Goal: Task Accomplishment & Management: Use online tool/utility

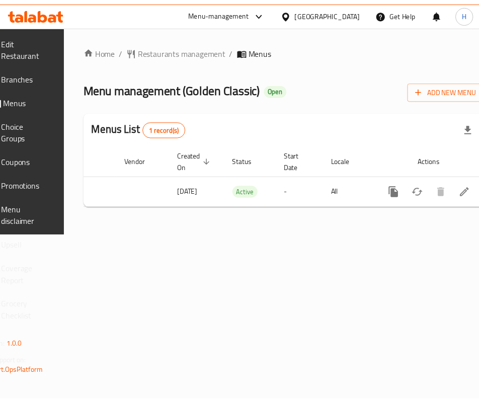
scroll to position [0, 131]
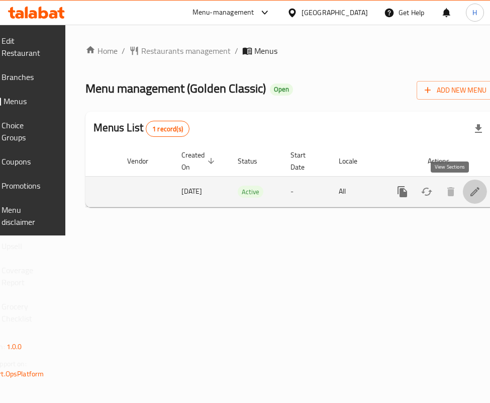
click at [469, 197] on icon "enhanced table" at bounding box center [475, 191] width 12 height 12
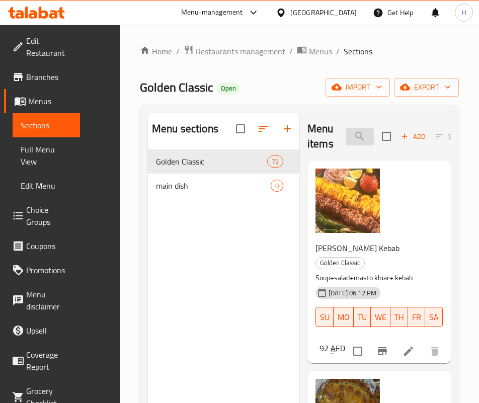
click at [345, 136] on input "search" at bounding box center [359, 137] width 28 height 18
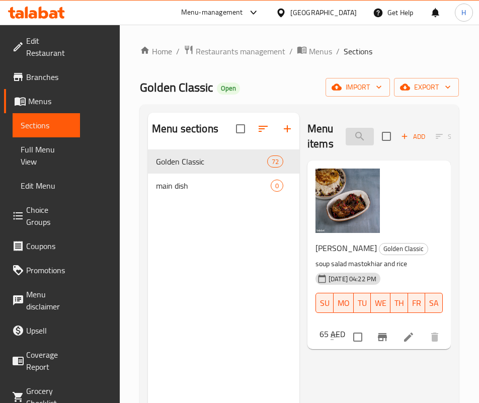
click at [345, 140] on input "[PERSON_NAME]" at bounding box center [359, 137] width 28 height 18
click at [345, 142] on input "[PERSON_NAME]" at bounding box center [359, 137] width 28 height 18
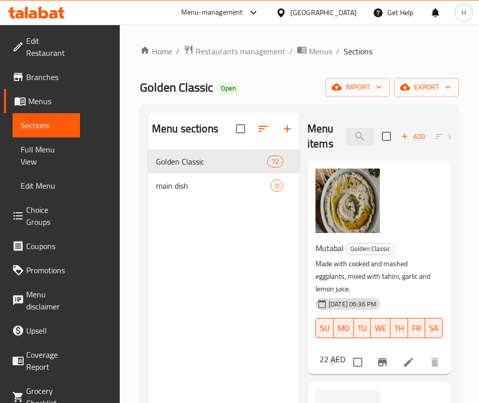
type input "ash"
click at [345, 130] on input "ash" at bounding box center [359, 137] width 28 height 18
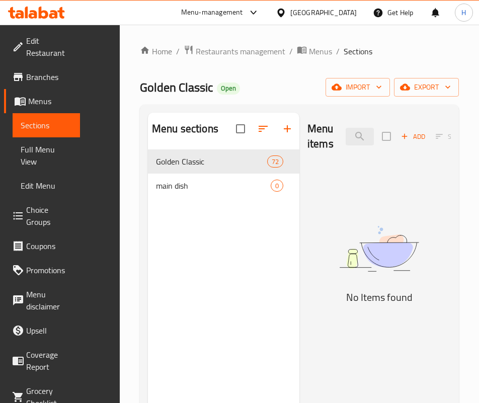
drag, startPoint x: 247, startPoint y: 280, endPoint x: 252, endPoint y: 248, distance: 32.5
click at [307, 280] on img at bounding box center [378, 249] width 143 height 76
click at [345, 132] on input "avocado" at bounding box center [359, 137] width 28 height 18
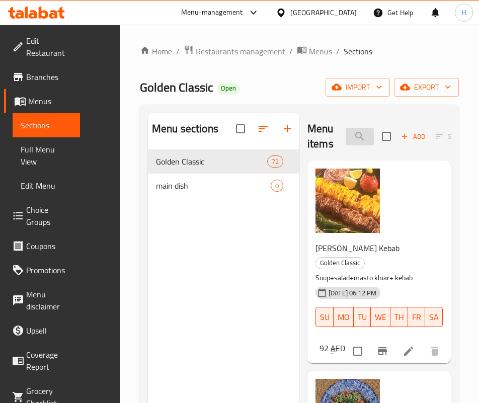
click at [345, 130] on input "salad" at bounding box center [359, 137] width 28 height 18
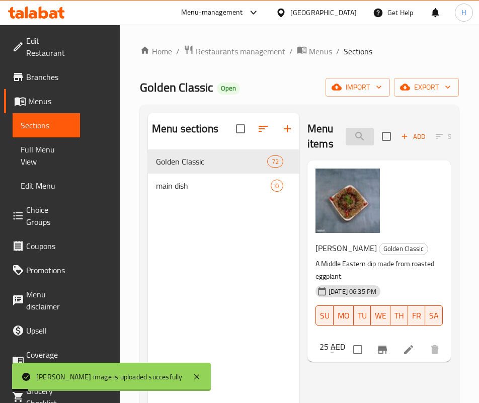
click at [345, 136] on input "baba" at bounding box center [359, 137] width 28 height 18
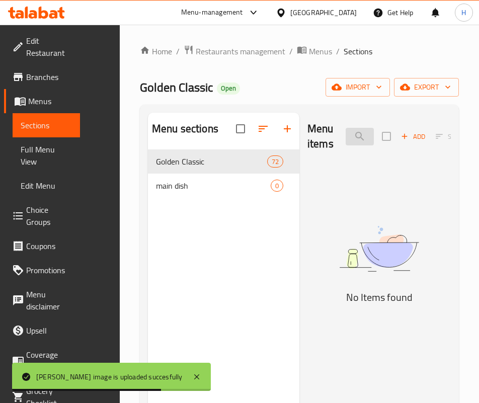
type input "b"
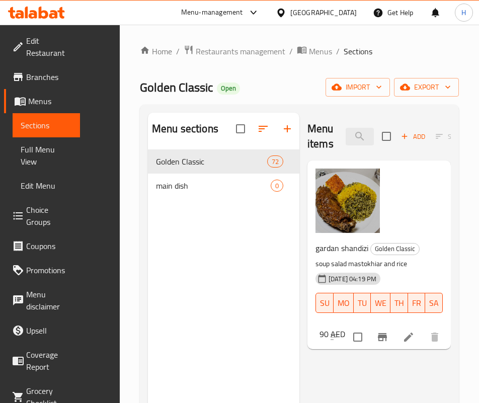
click at [313, 304] on div "Menu items gard Add Sort Manage items gardan shandizi Golden Classic soup salad…" at bounding box center [374, 314] width 151 height 403
click at [307, 272] on div "gardan shandizi Golden Classic soup salad mastokhiar and rice [DATE] 04:19 PM S…" at bounding box center [378, 254] width 143 height 189
click at [345, 136] on input "gard" at bounding box center [359, 137] width 28 height 18
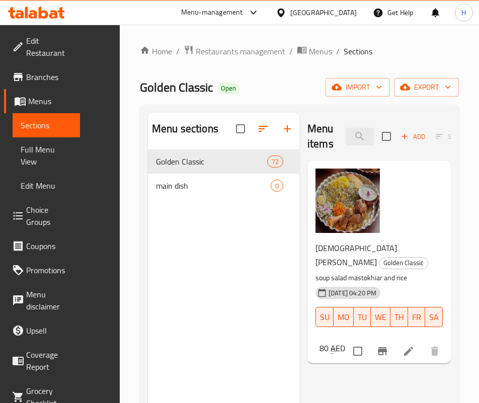
click at [325, 298] on div "Menu items mahi Add Sort Manage items mahicheh shandizi Golden Classic soup sal…" at bounding box center [374, 314] width 151 height 403
click at [345, 141] on input "mahi" at bounding box center [359, 137] width 28 height 18
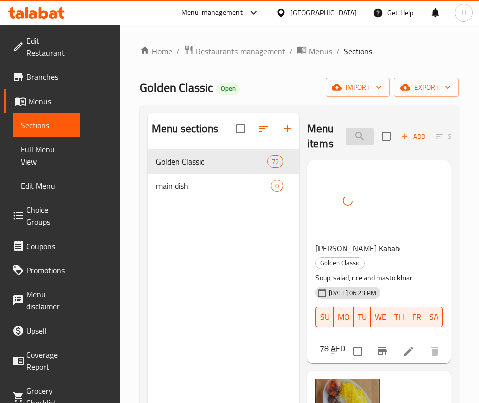
click at [354, 137] on input "[PERSON_NAME]" at bounding box center [359, 137] width 28 height 18
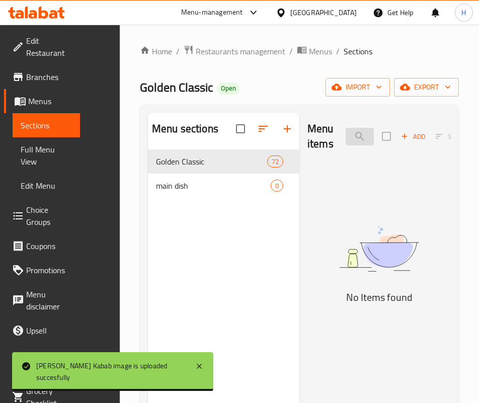
click at [345, 138] on input "beef" at bounding box center [359, 137] width 28 height 18
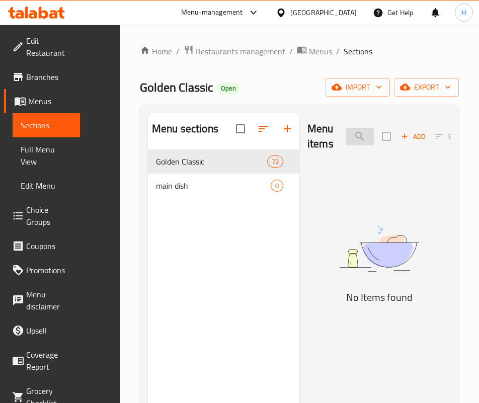
click at [345, 138] on input "beef" at bounding box center [359, 137] width 28 height 18
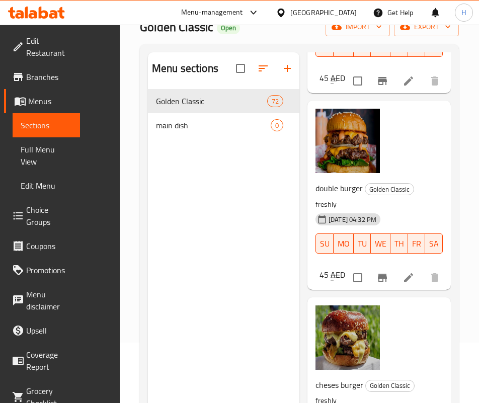
scroll to position [141, 0]
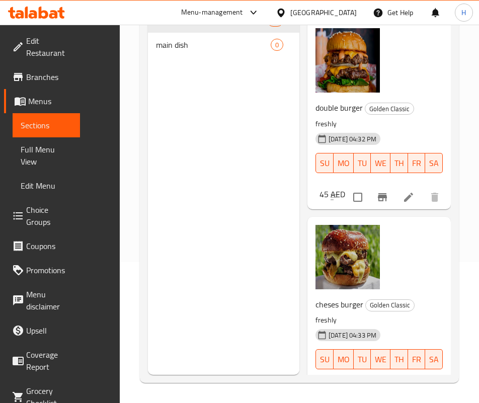
click at [336, 243] on div "cheses burger Golden Classic freshly [DATE] 04:33 PM SU MO TU WE TH FR SA 45 AED" at bounding box center [378, 311] width 135 height 180
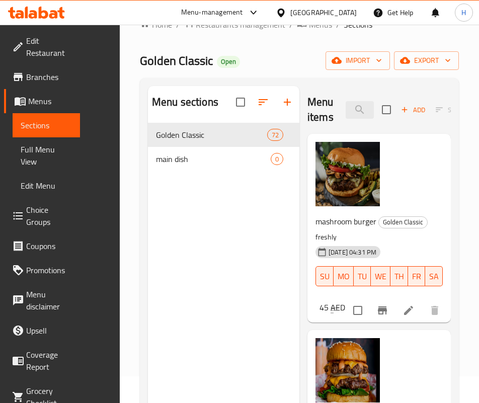
scroll to position [0, 0]
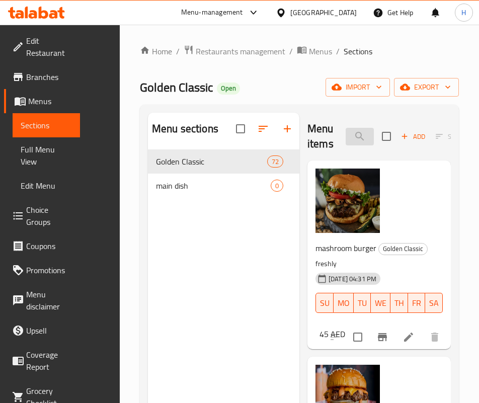
click at [345, 134] on input "burger" at bounding box center [359, 137] width 28 height 18
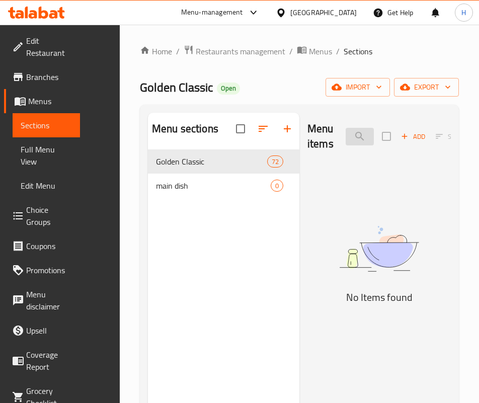
click at [345, 134] on input "bolani" at bounding box center [359, 137] width 28 height 18
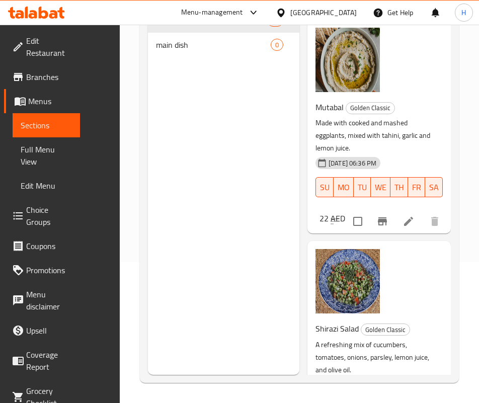
drag, startPoint x: 356, startPoint y: 279, endPoint x: 356, endPoint y: 271, distance: 8.1
click at [356, 279] on div "Shirazi Salad Golden Classic A refreshing mix of cucumbers, tomatoes, onions, p…" at bounding box center [378, 348] width 135 height 206
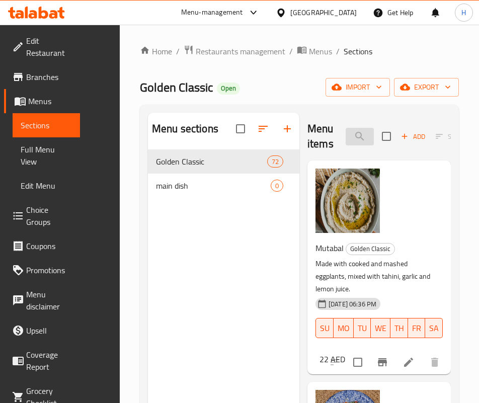
click at [345, 139] on input "mix" at bounding box center [359, 137] width 28 height 18
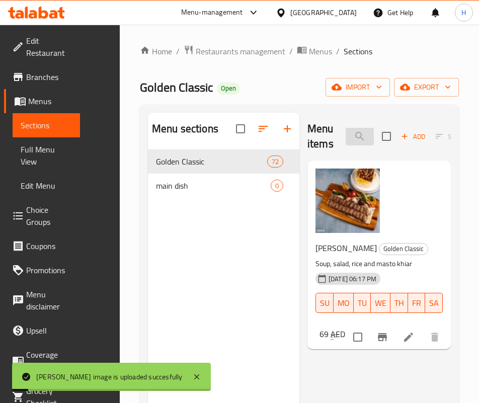
click at [345, 133] on input "chelo" at bounding box center [359, 137] width 28 height 18
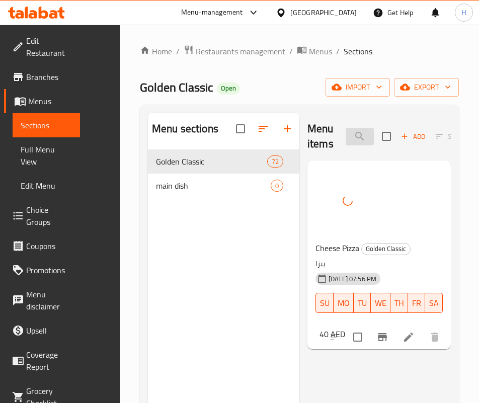
click at [348, 136] on input "cheese p" at bounding box center [359, 137] width 28 height 18
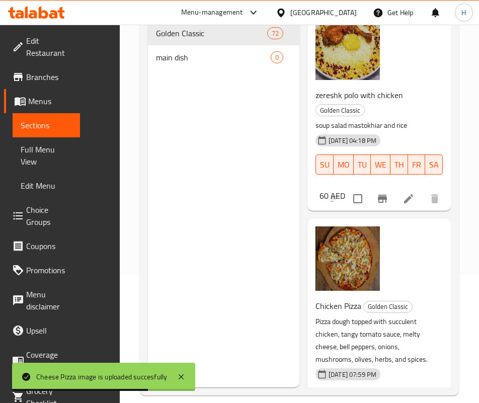
scroll to position [141, 0]
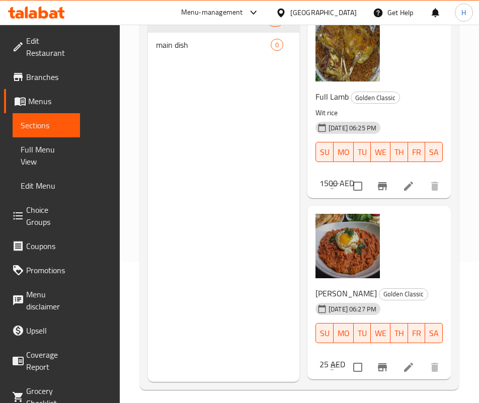
click at [345, 357] on h6 "25 AED" at bounding box center [332, 364] width 26 height 14
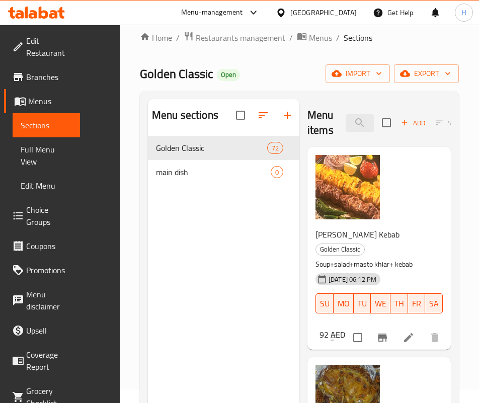
scroll to position [0, 0]
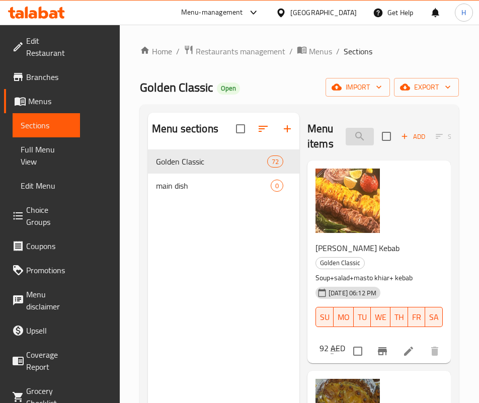
click at [345, 133] on input "chicken" at bounding box center [359, 137] width 28 height 18
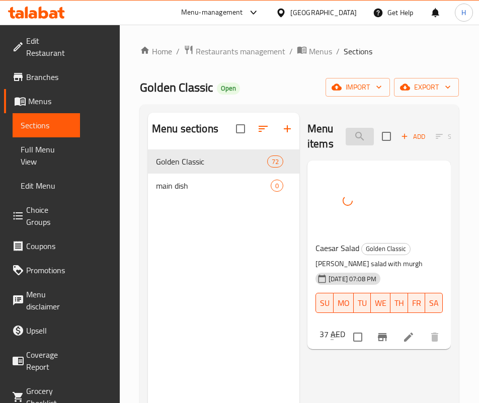
click at [345, 135] on input "caes" at bounding box center [359, 137] width 28 height 18
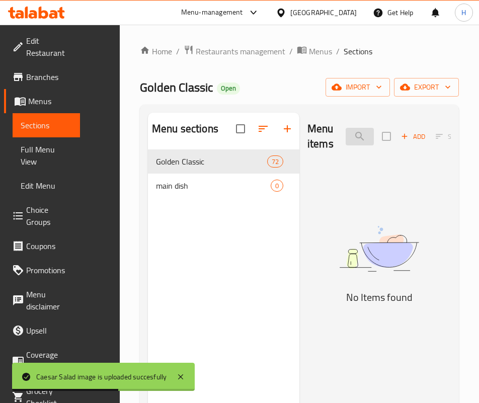
type input "c"
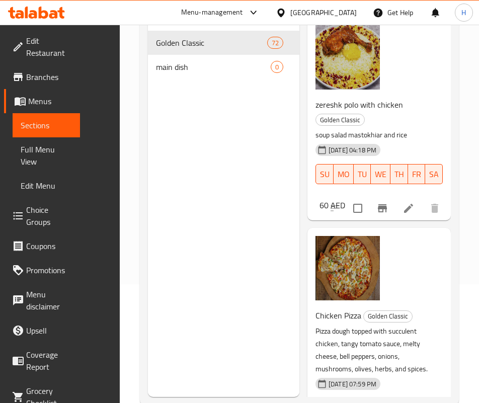
scroll to position [141, 0]
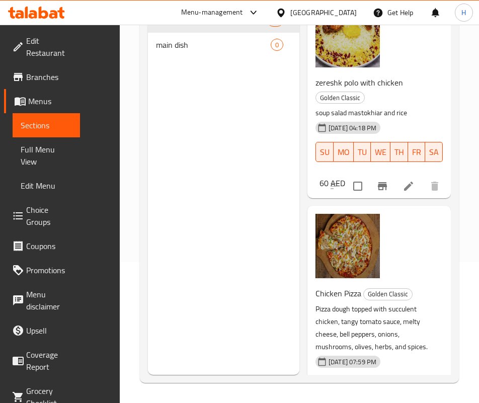
click at [372, 303] on p "Pizza dough topped with succulent chicken, tangy tomato sauce, melty cheese, be…" at bounding box center [374, 328] width 119 height 50
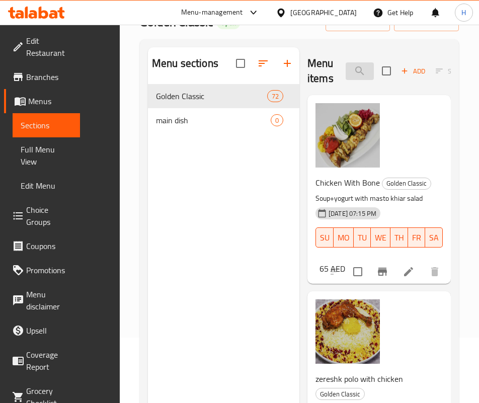
scroll to position [0, 0]
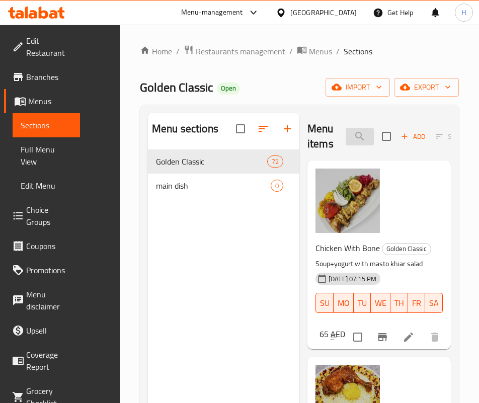
click at [345, 132] on input "chicken" at bounding box center [359, 137] width 28 height 18
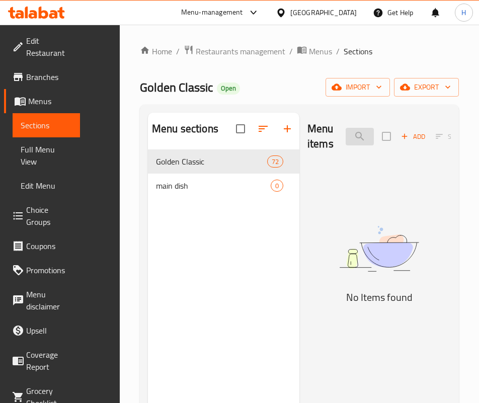
click at [345, 136] on input "karahi" at bounding box center [359, 137] width 28 height 18
click at [307, 252] on img at bounding box center [378, 249] width 143 height 76
click at [345, 128] on input "karahi" at bounding box center [359, 137] width 28 height 18
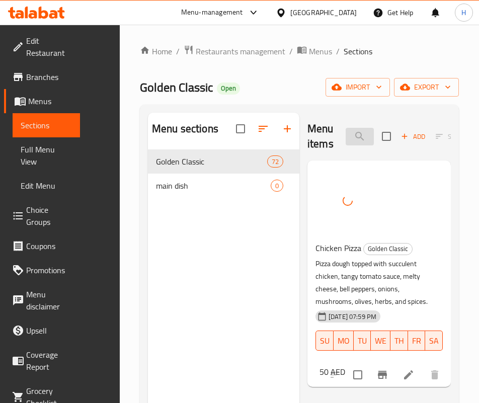
click at [345, 137] on input "chicken pi" at bounding box center [359, 137] width 28 height 18
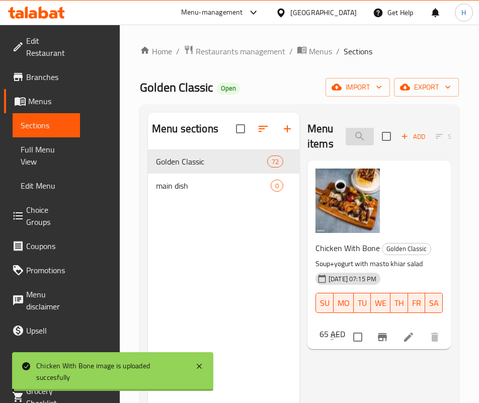
click at [345, 139] on input "bone" at bounding box center [359, 137] width 28 height 18
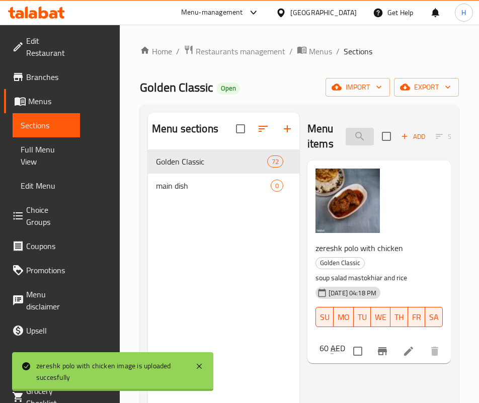
click at [345, 135] on input "zer" at bounding box center [359, 137] width 28 height 18
click at [345, 136] on input "zer" at bounding box center [359, 137] width 28 height 18
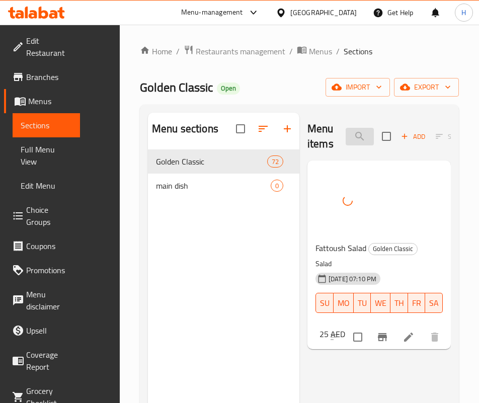
click at [345, 136] on input "fatto" at bounding box center [359, 137] width 28 height 18
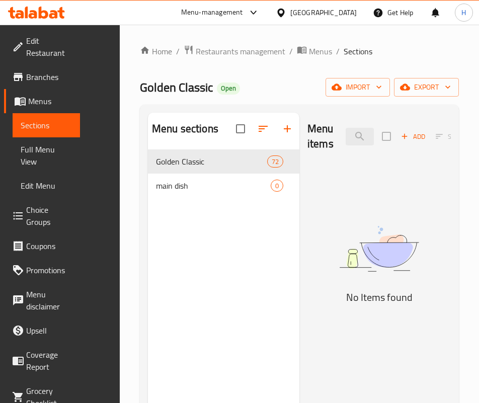
click at [307, 261] on img at bounding box center [378, 249] width 143 height 76
click at [345, 143] on input "stew" at bounding box center [359, 137] width 28 height 18
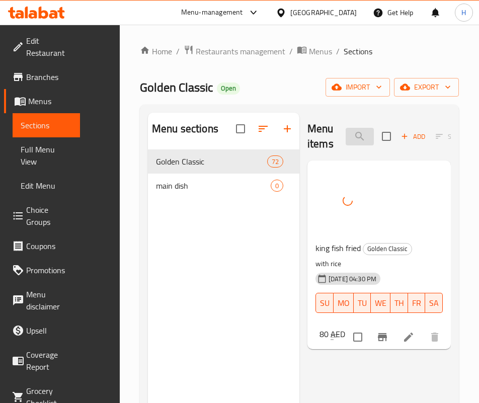
click at [345, 131] on input "king" at bounding box center [359, 137] width 28 height 18
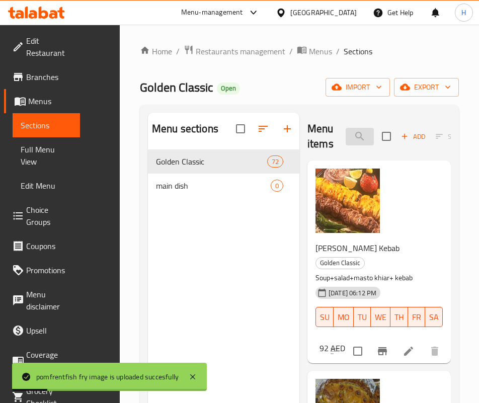
click at [345, 128] on input "pom" at bounding box center [359, 137] width 28 height 18
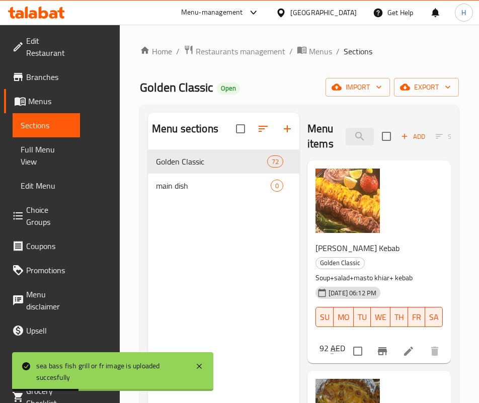
click at [316, 126] on div "Menu items sea Add Sort Manage items" at bounding box center [378, 137] width 143 height 48
click at [345, 136] on input "sea" at bounding box center [359, 137] width 28 height 18
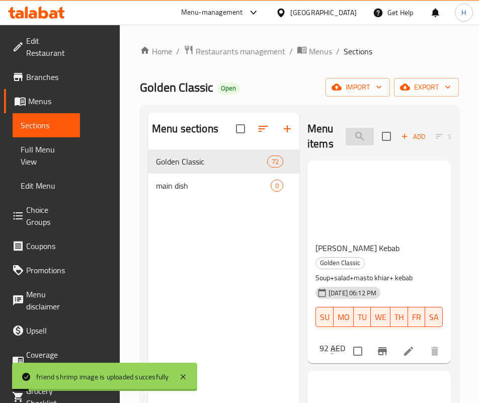
click at [345, 135] on input "shrimp" at bounding box center [359, 137] width 28 height 18
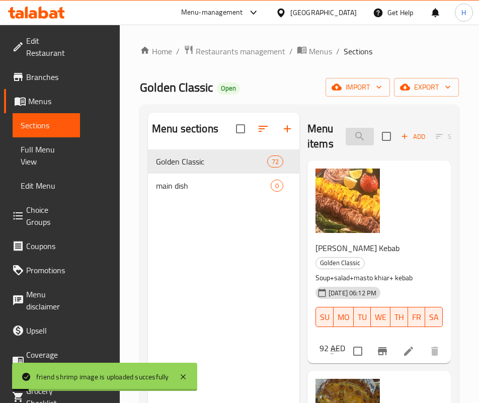
click at [345, 135] on input "shrimp" at bounding box center [359, 137] width 28 height 18
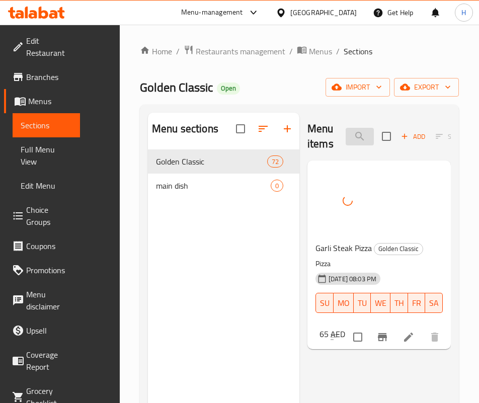
click at [352, 134] on input "steak" at bounding box center [359, 137] width 28 height 18
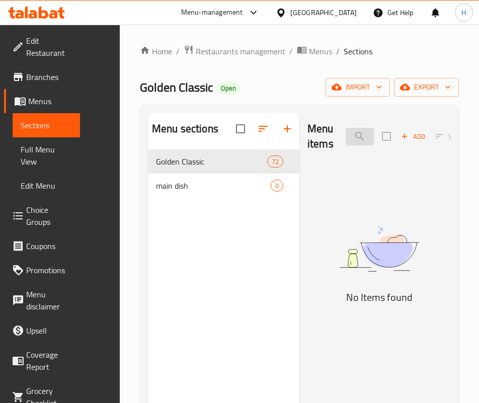
type input "غ"
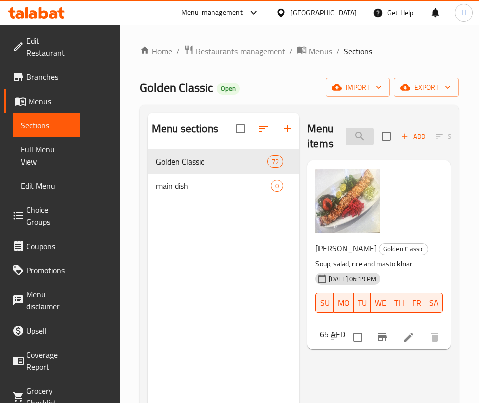
type input "ج"
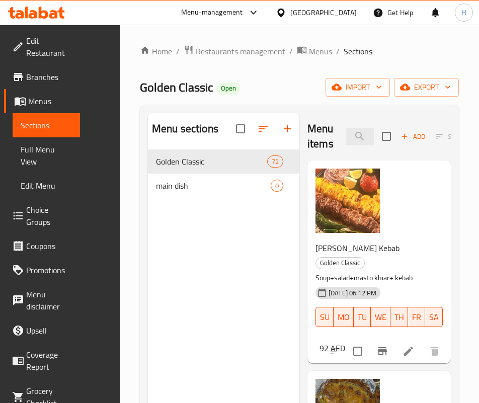
click at [408, 237] on div "[PERSON_NAME] Kebab Golden Classic Soup+salad+masto khiar+ kebab [DATE] 06:12 P…" at bounding box center [378, 298] width 135 height 122
click at [345, 140] on input "search" at bounding box center [359, 137] width 28 height 18
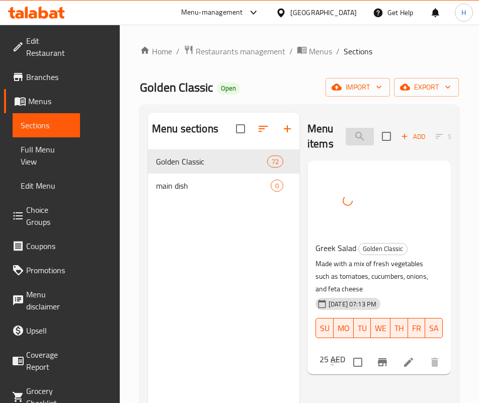
click at [345, 131] on input "greek" at bounding box center [359, 137] width 28 height 18
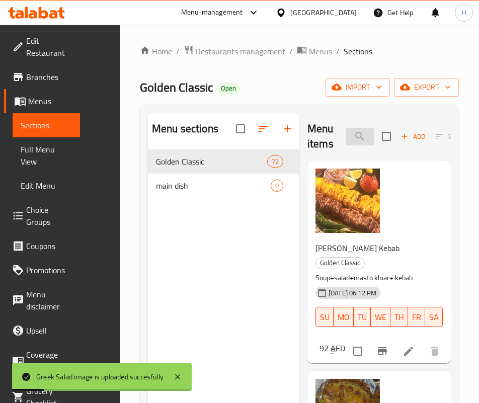
click at [345, 135] on input "hamou" at bounding box center [359, 137] width 28 height 18
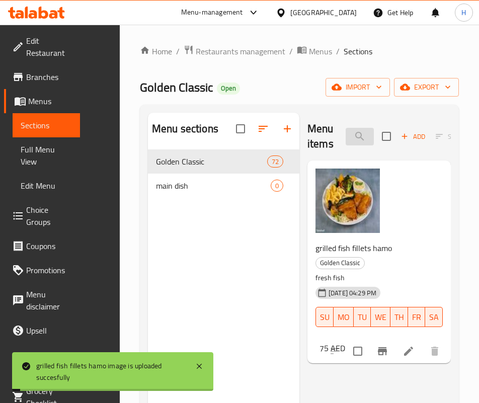
click at [345, 137] on input "hamo" at bounding box center [359, 137] width 28 height 18
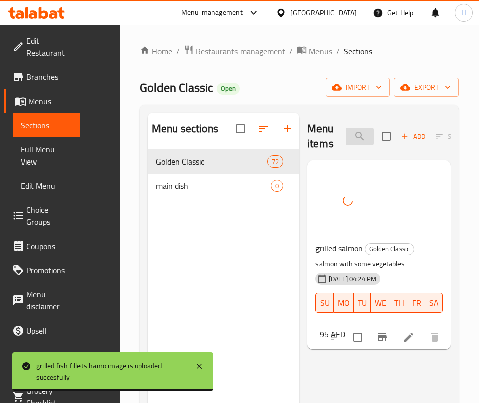
click at [345, 139] on input "salm" at bounding box center [359, 137] width 28 height 18
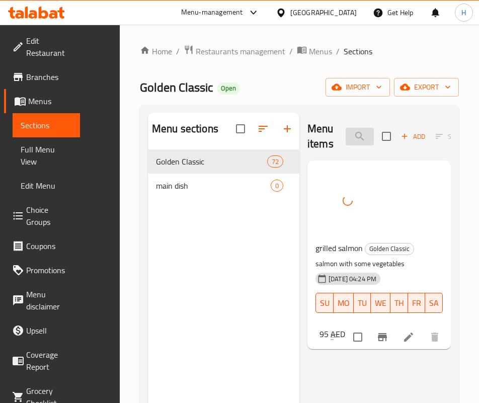
click at [345, 139] on input "salm" at bounding box center [359, 137] width 28 height 18
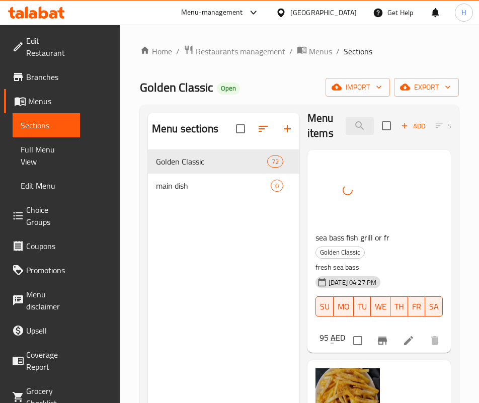
scroll to position [14, 0]
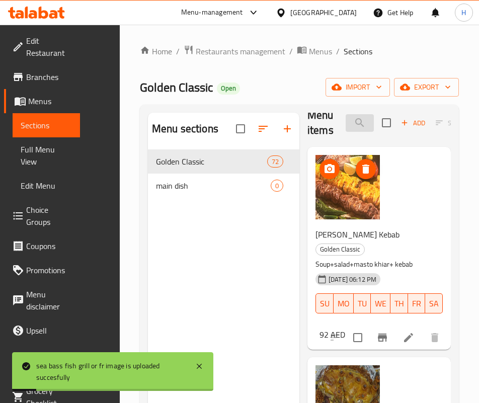
click at [345, 127] on input "sea" at bounding box center [359, 123] width 28 height 18
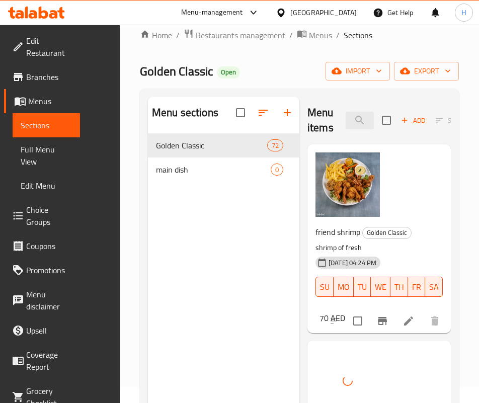
scroll to position [0, 0]
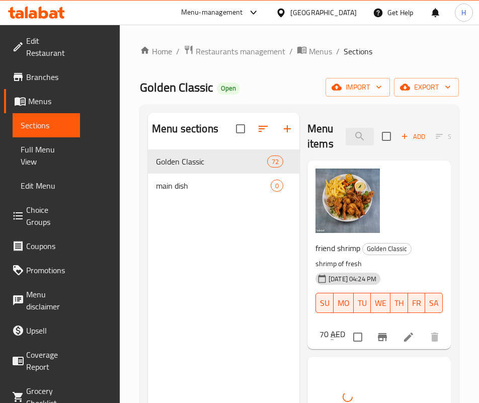
click at [322, 156] on div "Menu items shrimp Add Sort Manage items" at bounding box center [378, 137] width 143 height 48
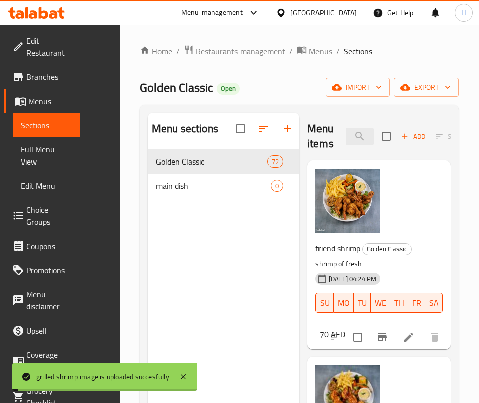
click at [320, 146] on div "Menu items shrimp Add Sort Manage items" at bounding box center [378, 137] width 143 height 48
click at [345, 136] on input "shrimp" at bounding box center [359, 137] width 28 height 18
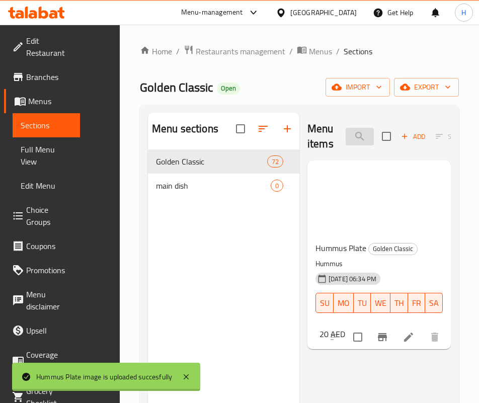
click at [356, 128] on input "hum" at bounding box center [359, 137] width 28 height 18
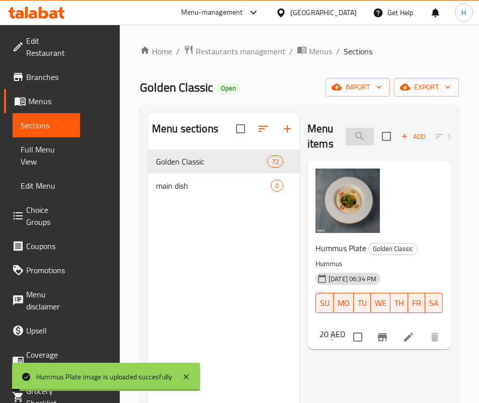
click at [356, 128] on input "hum" at bounding box center [359, 137] width 28 height 18
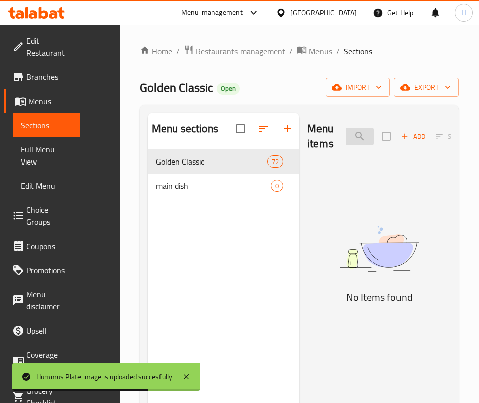
type input "ج"
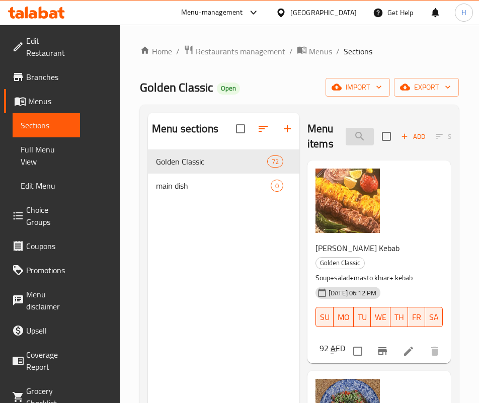
click at [345, 128] on input "salad" at bounding box center [359, 137] width 28 height 18
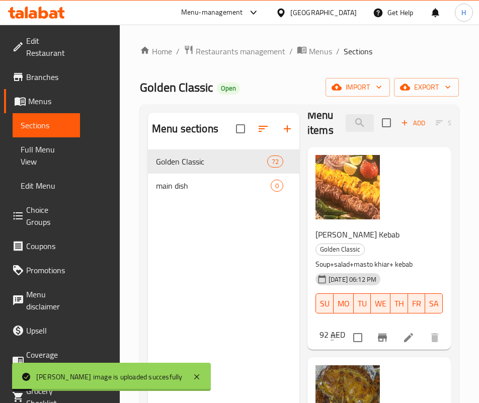
scroll to position [16, 0]
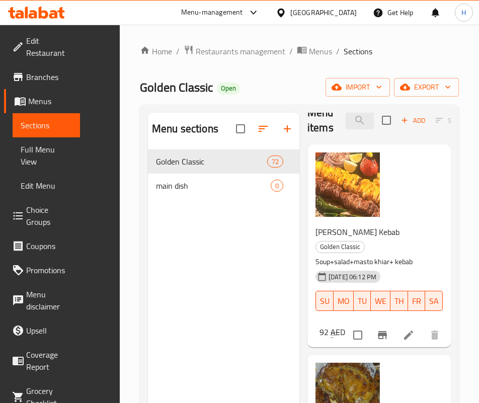
click at [345, 325] on div "92 AED" at bounding box center [330, 332] width 30 height 14
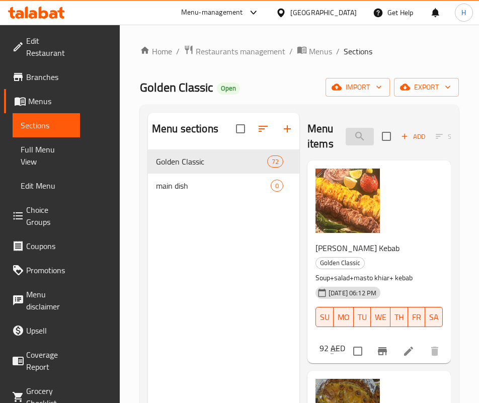
click at [345, 129] on input "masti" at bounding box center [359, 137] width 28 height 18
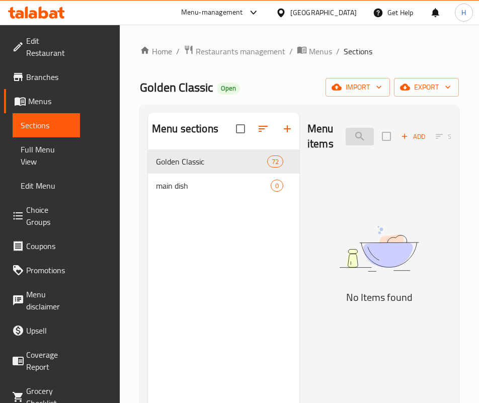
click at [345, 129] on input "zaf" at bounding box center [359, 137] width 28 height 18
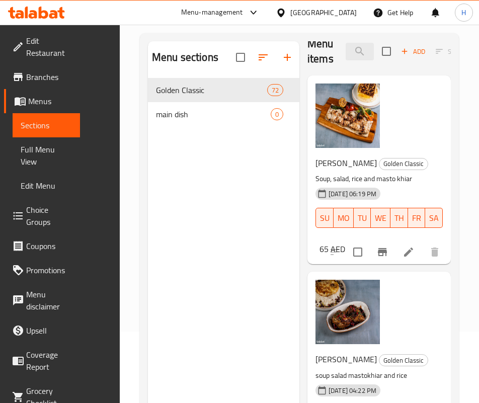
scroll to position [141, 0]
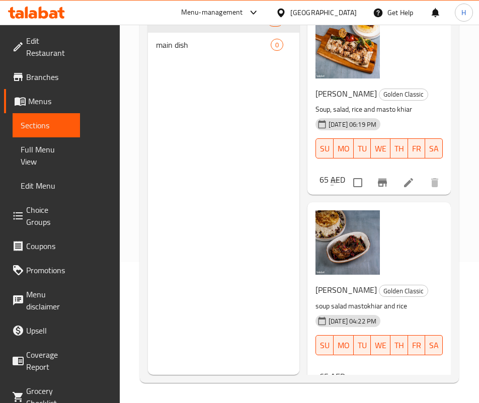
drag, startPoint x: 376, startPoint y: 259, endPoint x: 358, endPoint y: 223, distance: 39.8
click at [376, 259] on div "akbar jojeh Golden Classic soup salad mastokhiar and rice [DATE] 04:22 PM SU MO…" at bounding box center [378, 296] width 135 height 180
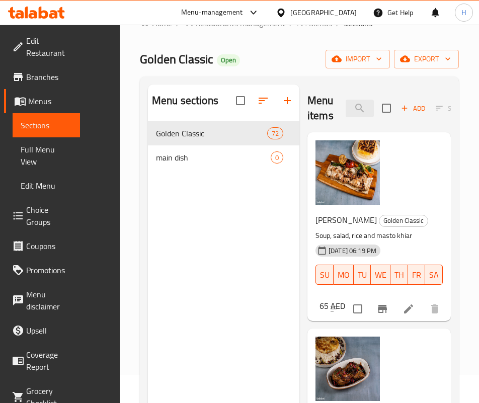
scroll to position [0, 0]
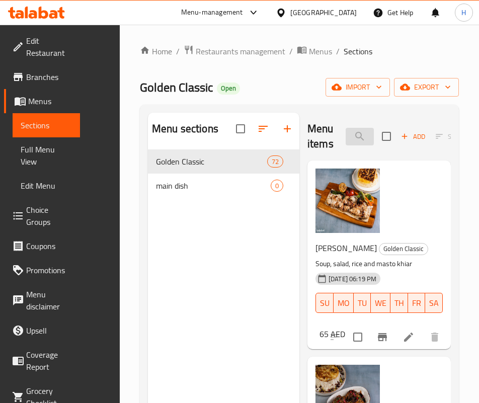
click at [345, 133] on input "joj" at bounding box center [359, 137] width 28 height 18
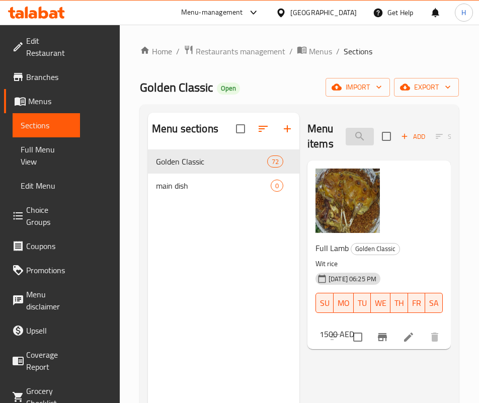
click at [345, 128] on input "lamb" at bounding box center [359, 137] width 28 height 18
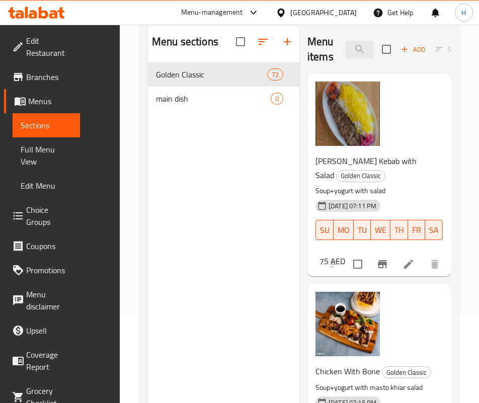
scroll to position [65, 0]
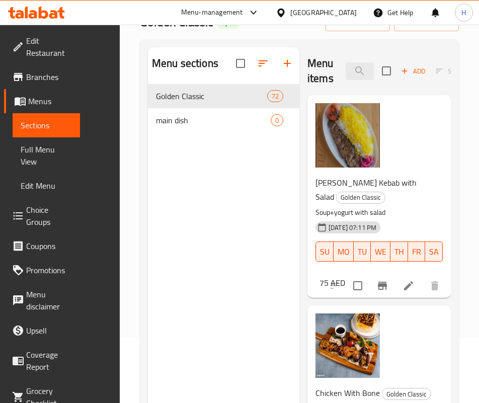
click at [352, 309] on div "Chicken With Bone Golden Classic Soup+yogurt with masto khiar salad [DATE] 07:1…" at bounding box center [378, 399] width 135 height 180
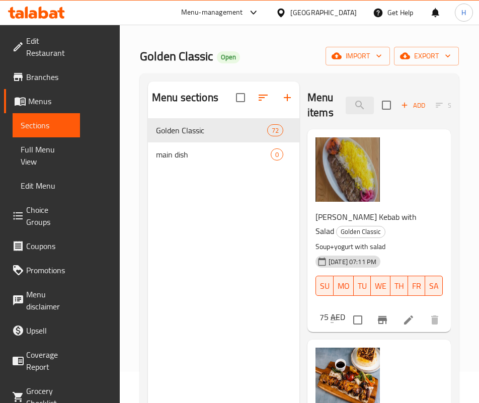
scroll to position [0, 0]
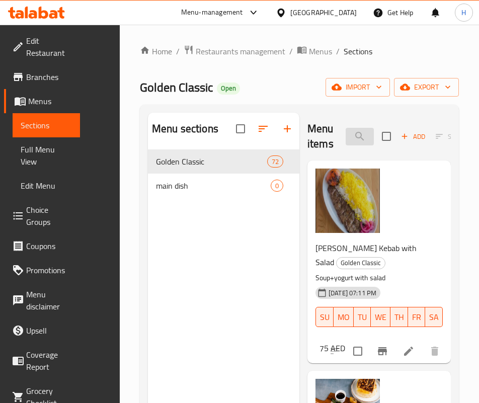
click at [345, 137] on input "yogur" at bounding box center [359, 137] width 28 height 18
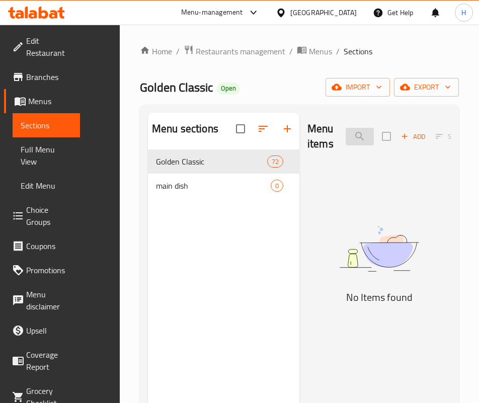
click at [345, 137] on input "kaleh" at bounding box center [359, 137] width 28 height 18
click at [367, 287] on img at bounding box center [378, 249] width 143 height 76
click at [354, 126] on div "Menu items [PERSON_NAME] Add Sort Manage items" at bounding box center [378, 137] width 143 height 48
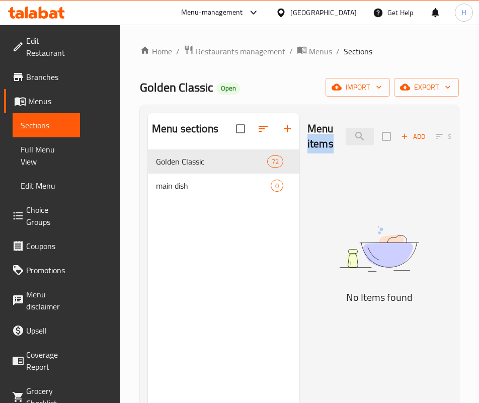
click at [354, 126] on div "Menu items [PERSON_NAME] Add Sort Manage items" at bounding box center [378, 137] width 143 height 48
click at [339, 146] on div "Menu items [PERSON_NAME] Add Sort Manage items" at bounding box center [378, 137] width 143 height 48
click at [345, 132] on input "[PERSON_NAME]" at bounding box center [359, 137] width 28 height 18
click at [345, 133] on input "[PERSON_NAME]" at bounding box center [359, 137] width 28 height 18
type input "p"
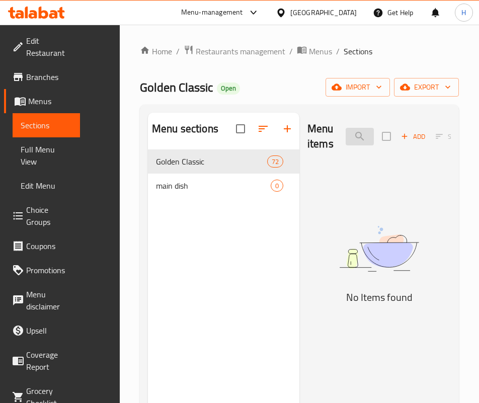
type input "k"
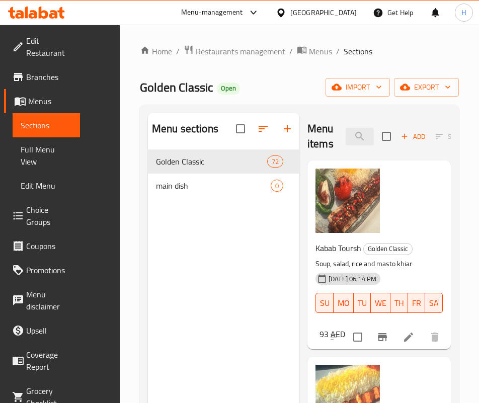
click at [369, 251] on h6 "Kabab Toursh Golden Classic" at bounding box center [374, 248] width 119 height 14
click at [345, 128] on input "kab" at bounding box center [359, 137] width 28 height 18
click at [345, 129] on input "kab" at bounding box center [359, 137] width 28 height 18
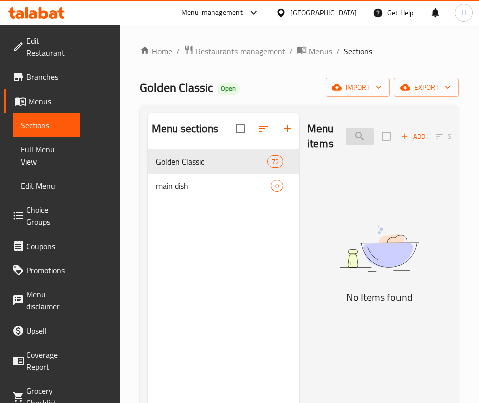
click at [345, 138] on input "kashk" at bounding box center [359, 137] width 28 height 18
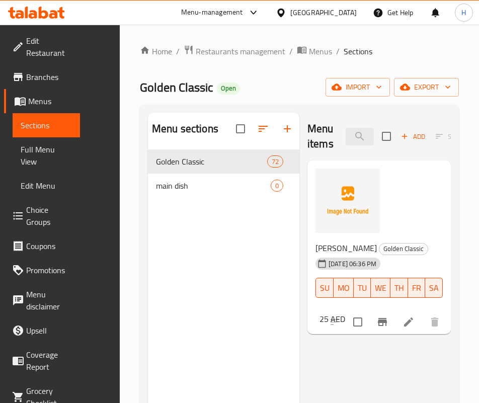
click at [349, 319] on div "Menu items bad Add Sort Manage items Mast Bademjan Golden Classic [DATE] 06:36 …" at bounding box center [374, 314] width 151 height 403
click at [345, 128] on input "bad" at bounding box center [359, 137] width 28 height 18
click at [345, 129] on input "bad" at bounding box center [359, 137] width 28 height 18
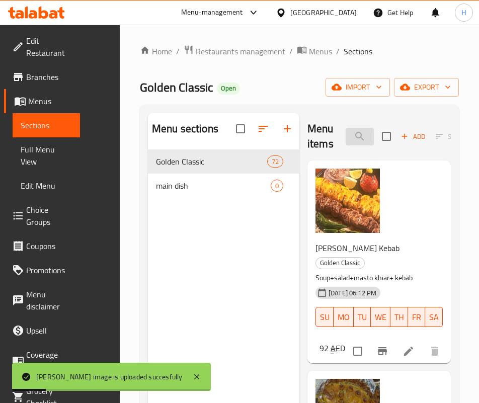
click at [345, 138] on input "kho" at bounding box center [359, 137] width 28 height 18
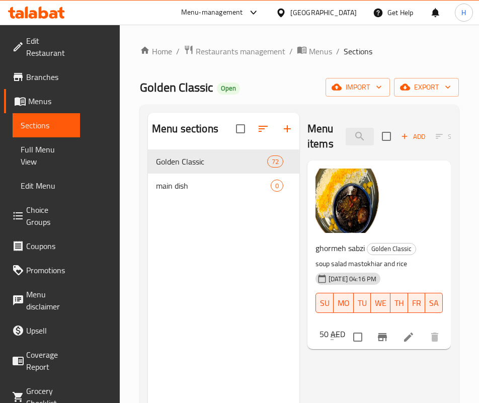
drag, startPoint x: 298, startPoint y: 325, endPoint x: 308, endPoint y: 298, distance: 29.4
click at [299, 325] on div "Menu items sabz Add Sort Manage items ghormeh sabzi Golden Classic soup salad m…" at bounding box center [374, 314] width 151 height 403
click at [319, 116] on div "Menu items sabz Add Sort Manage items" at bounding box center [378, 137] width 143 height 48
click at [345, 133] on input "sabz" at bounding box center [359, 137] width 28 height 18
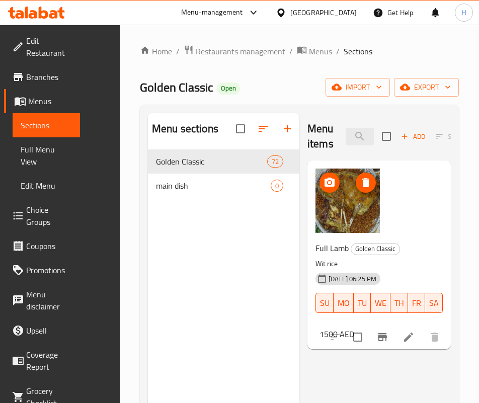
click at [315, 218] on img at bounding box center [347, 200] width 64 height 64
click at [345, 142] on input "lamb" at bounding box center [359, 137] width 28 height 18
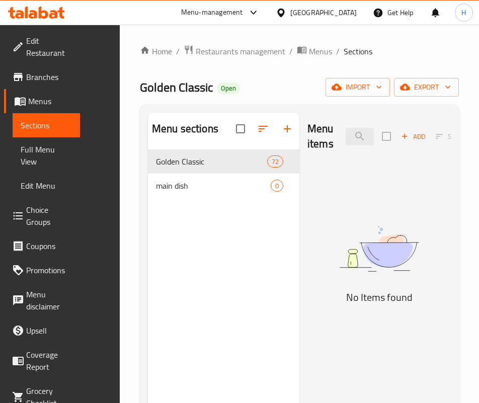
click at [158, 309] on div "Menu sections Golden Classic 72 main dish 0" at bounding box center [223, 314] width 151 height 403
click at [345, 139] on input "chops" at bounding box center [359, 137] width 28 height 18
type input "m"
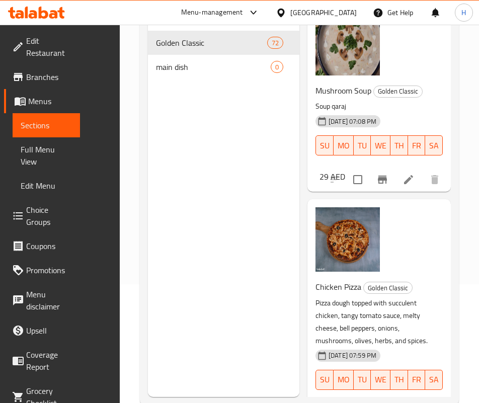
scroll to position [141, 0]
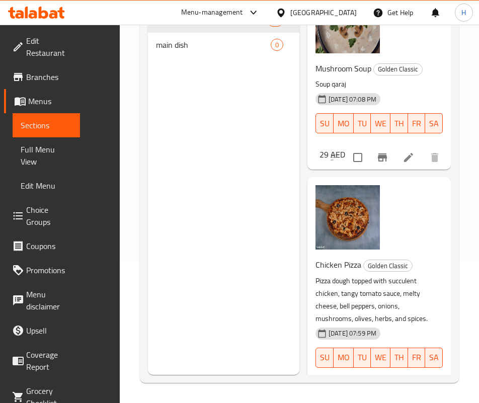
click at [389, 257] on h6 "Chicken Pizza Golden Classic" at bounding box center [374, 264] width 119 height 14
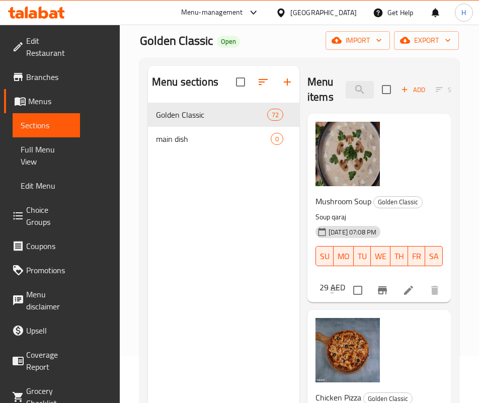
scroll to position [0, 0]
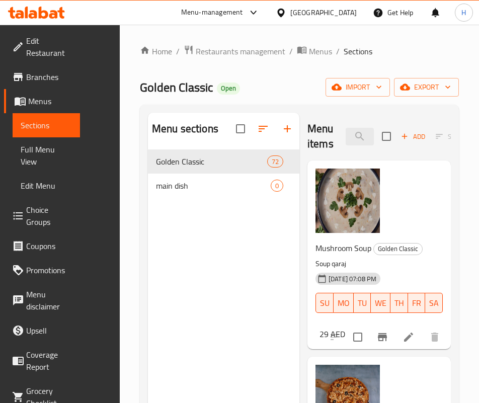
click at [322, 145] on div "Menu items MUSHRO Add Sort Manage items" at bounding box center [378, 137] width 143 height 48
click at [345, 131] on input "MUSHRO" at bounding box center [359, 137] width 28 height 18
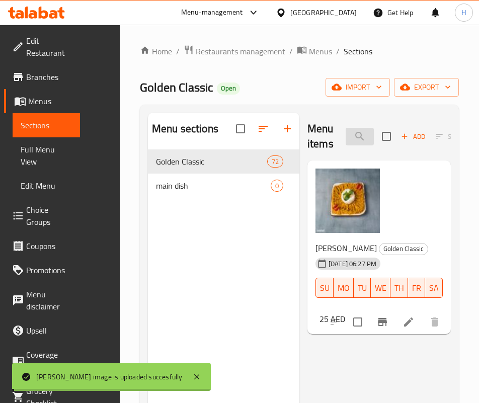
click at [345, 136] on input "qasi" at bounding box center [359, 137] width 28 height 18
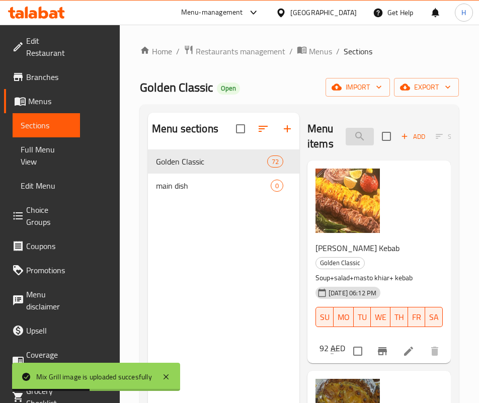
click at [345, 136] on input "mix gril" at bounding box center [359, 137] width 28 height 18
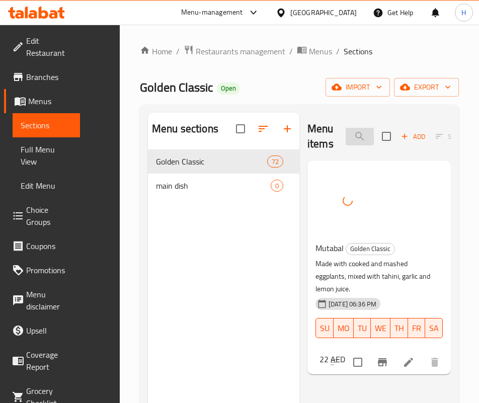
click at [345, 142] on input "mut" at bounding box center [359, 137] width 28 height 18
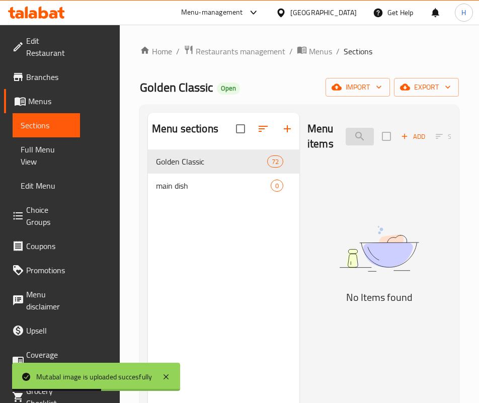
click at [345, 137] on input "mutton" at bounding box center [359, 137] width 28 height 18
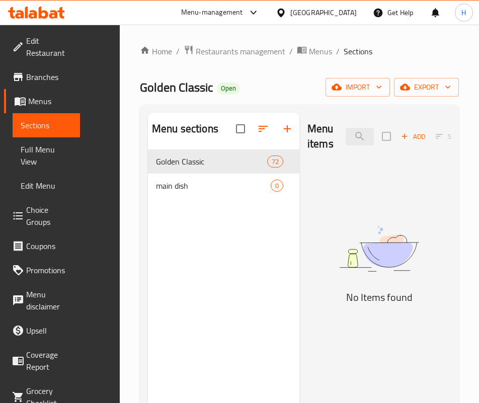
drag, startPoint x: 303, startPoint y: 311, endPoint x: 308, endPoint y: 275, distance: 36.0
click at [307, 287] on img at bounding box center [378, 249] width 143 height 76
click at [315, 119] on div "Menu items [PERSON_NAME] Add Sort Manage items" at bounding box center [378, 137] width 143 height 48
click at [345, 128] on input "[PERSON_NAME]" at bounding box center [359, 137] width 28 height 18
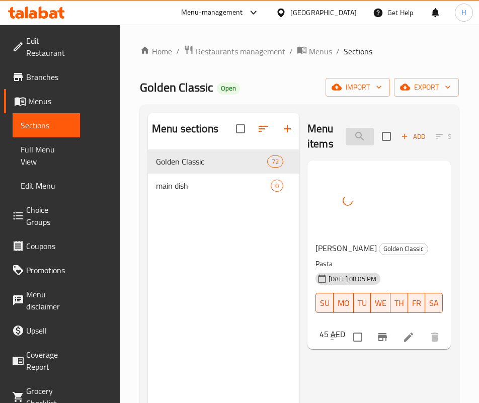
click at [345, 135] on input "[PERSON_NAME]" at bounding box center [359, 137] width 28 height 18
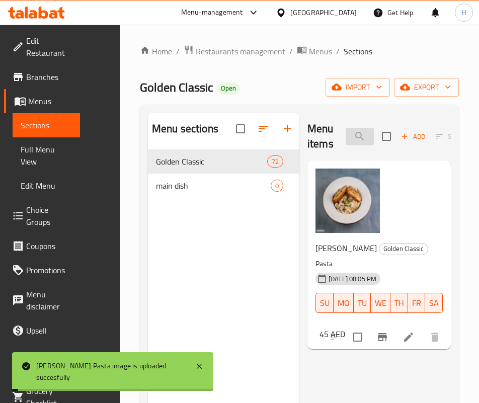
click at [345, 135] on input "[PERSON_NAME]" at bounding box center [359, 137] width 28 height 18
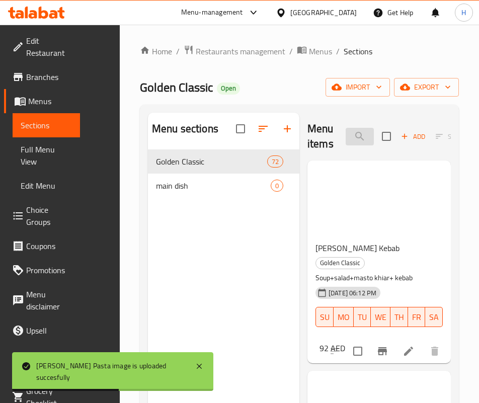
click at [345, 143] on input "penne" at bounding box center [359, 137] width 28 height 18
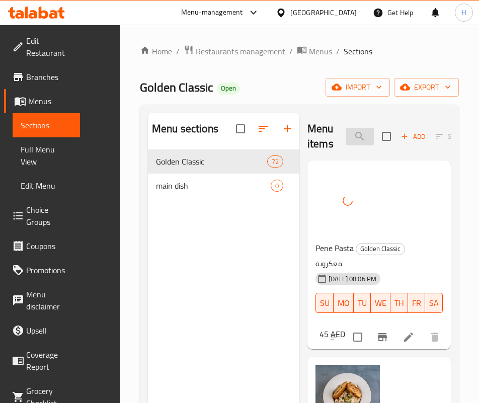
click at [345, 136] on input "pasta" at bounding box center [359, 137] width 28 height 18
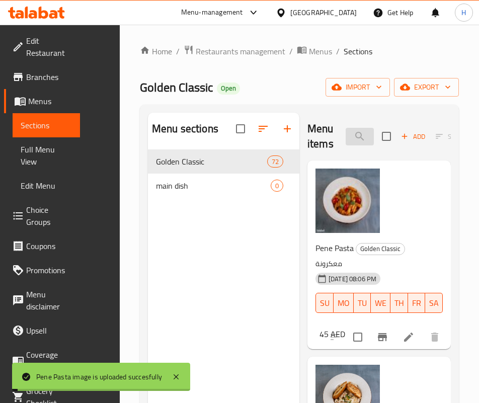
click at [345, 136] on input "pasta" at bounding box center [359, 137] width 28 height 18
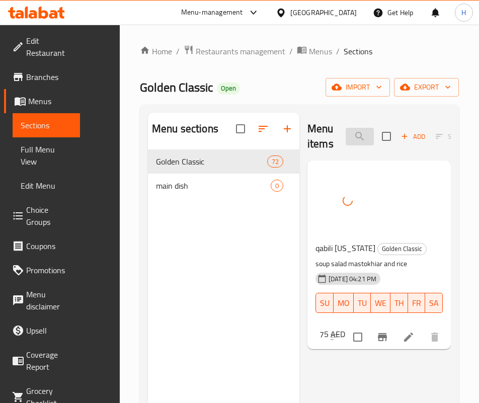
click at [345, 141] on input "qab" at bounding box center [359, 137] width 28 height 18
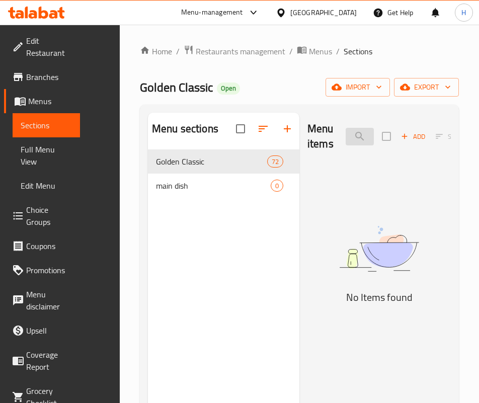
type input "q"
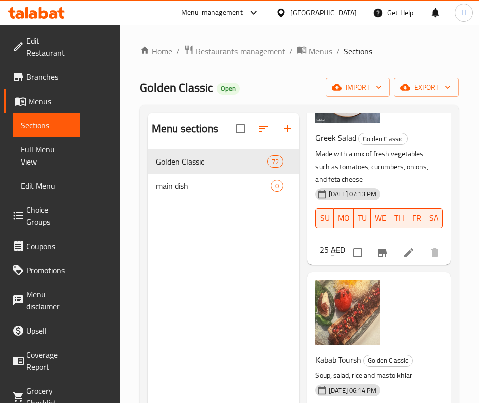
scroll to position [1131, 0]
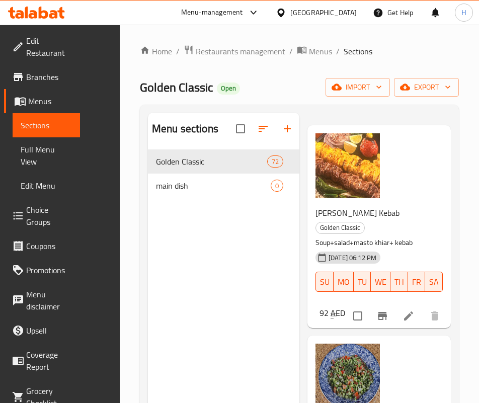
scroll to position [0, 0]
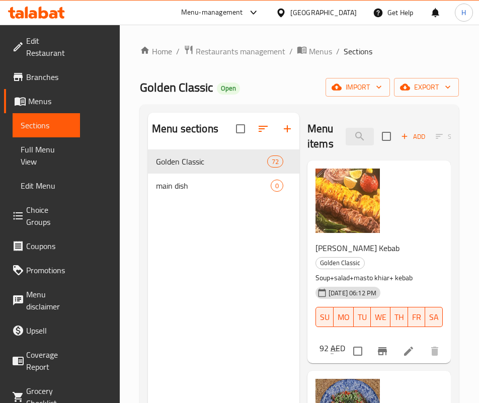
click at [314, 121] on div "Menu items salad Add Sort Manage items" at bounding box center [378, 137] width 143 height 48
click at [345, 132] on input "salad" at bounding box center [359, 137] width 28 height 18
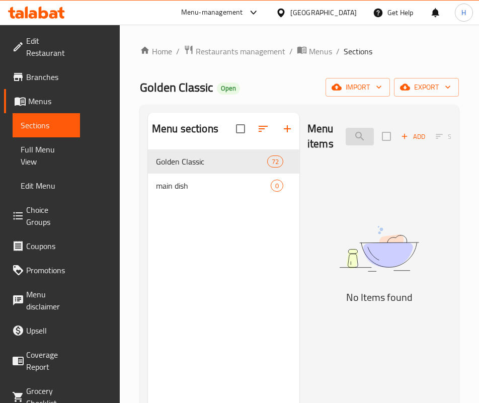
click at [345, 136] on input "[PERSON_NAME]" at bounding box center [359, 137] width 28 height 18
click at [309, 282] on img at bounding box center [378, 249] width 143 height 76
click at [308, 119] on div "Menu items kandh Add Sort Manage items" at bounding box center [378, 137] width 143 height 48
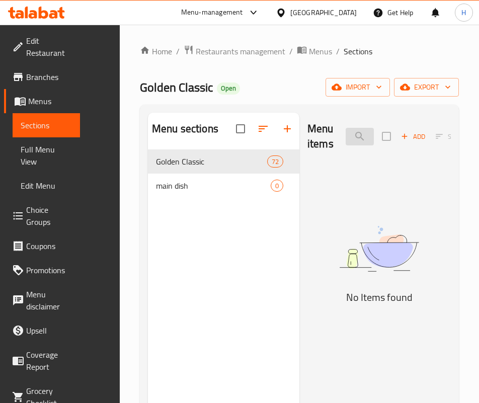
click at [345, 140] on input "kandh" at bounding box center [359, 137] width 28 height 18
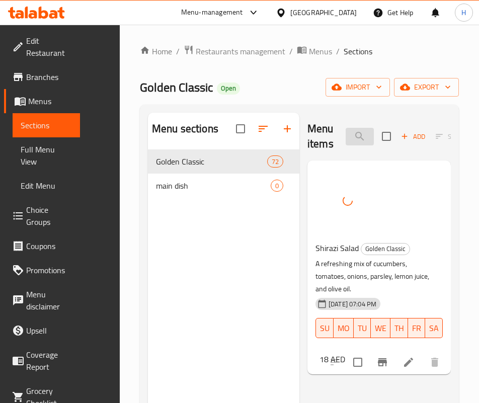
click at [345, 131] on input "shir" at bounding box center [359, 137] width 28 height 18
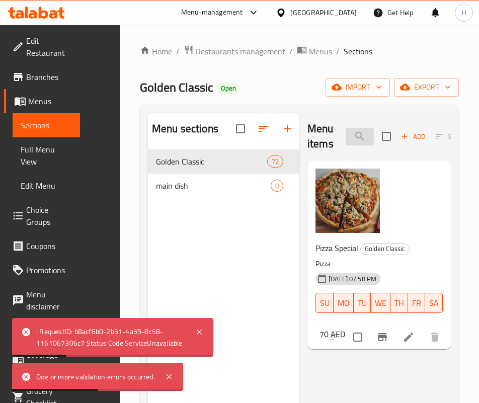
click at [359, 139] on input "speci" at bounding box center [359, 137] width 28 height 18
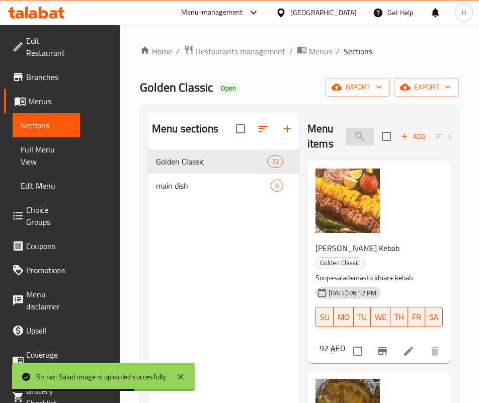
click at [345, 135] on input "shir" at bounding box center [359, 137] width 28 height 18
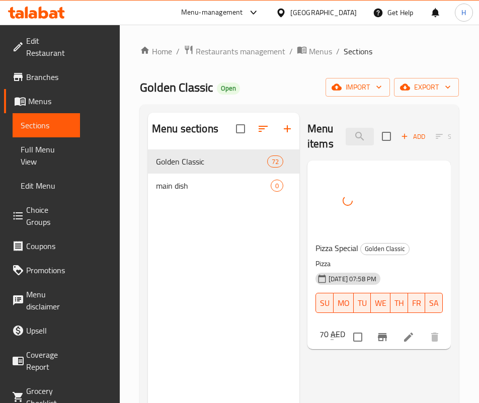
click at [299, 317] on div "Menu items special Add Sort Manage items Pizza Special Golden Classic Pizza [DA…" at bounding box center [374, 314] width 151 height 403
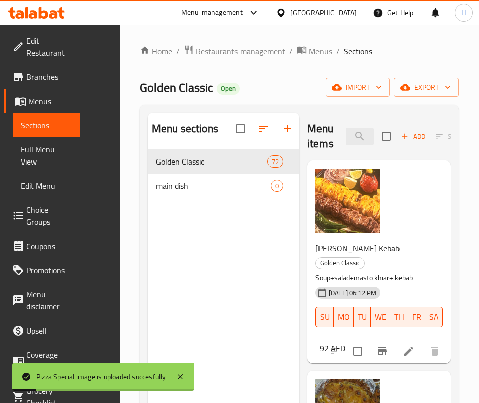
click at [319, 119] on div "Menu items special Add Sort Manage items" at bounding box center [378, 137] width 143 height 48
click at [345, 130] on input "special" at bounding box center [359, 137] width 28 height 18
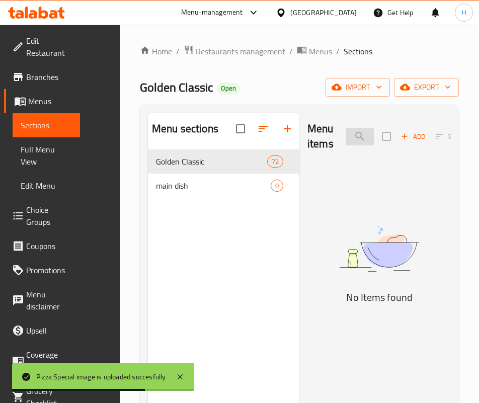
click at [345, 142] on input "sultan" at bounding box center [359, 137] width 28 height 18
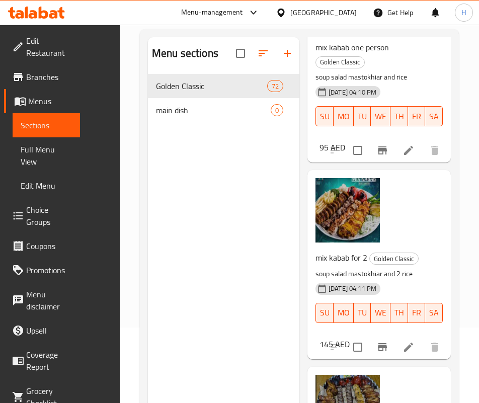
scroll to position [141, 0]
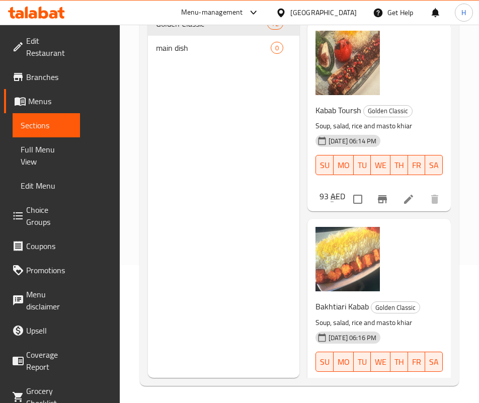
scroll to position [0, 0]
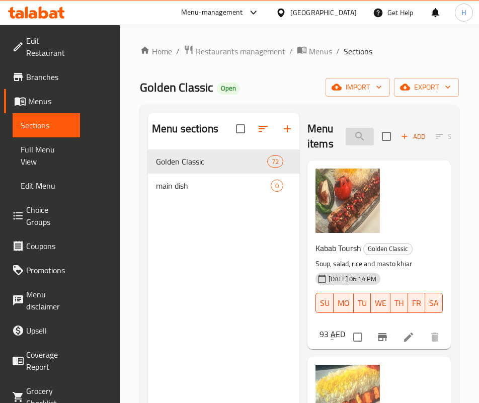
click at [345, 137] on input "kabab" at bounding box center [359, 137] width 28 height 18
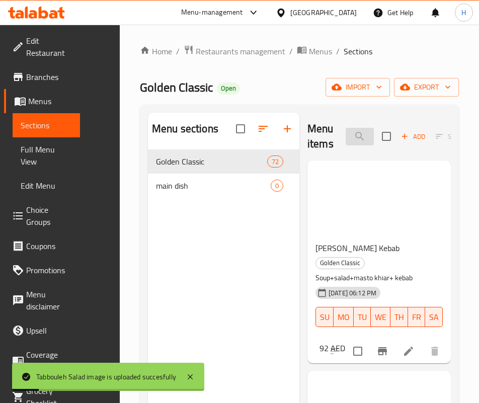
click at [345, 136] on input "tab" at bounding box center [359, 137] width 28 height 18
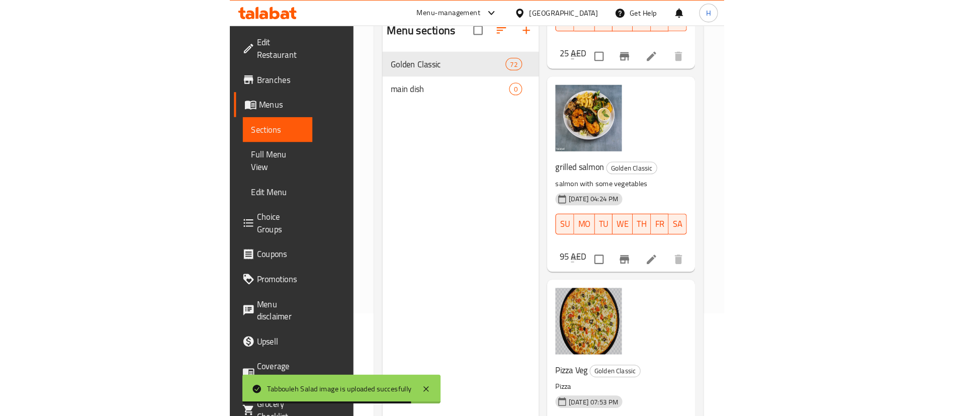
scroll to position [141, 0]
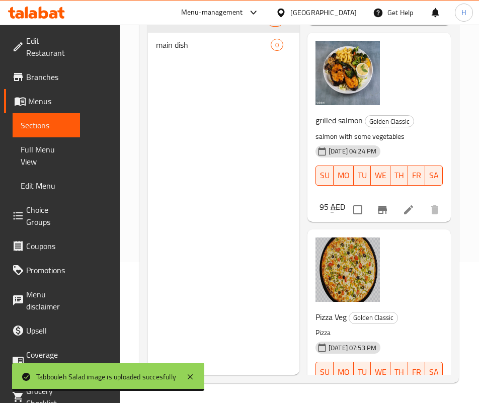
type input "veg"
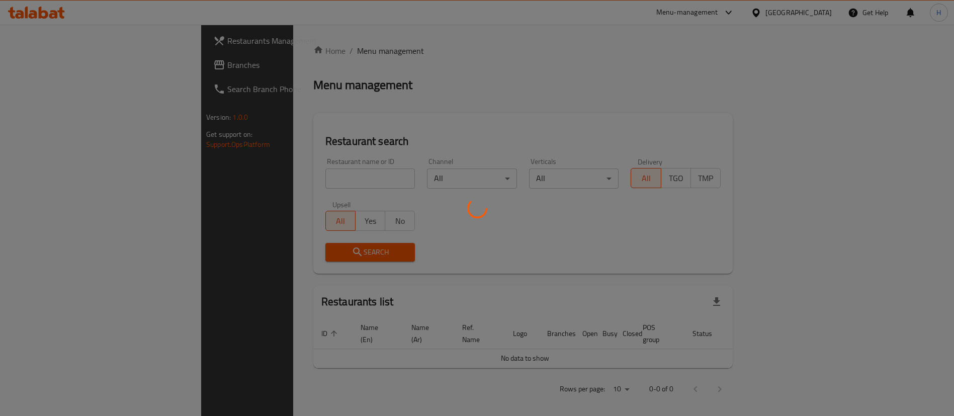
click at [635, 64] on div at bounding box center [477, 208] width 954 height 416
